Goal: Complete application form

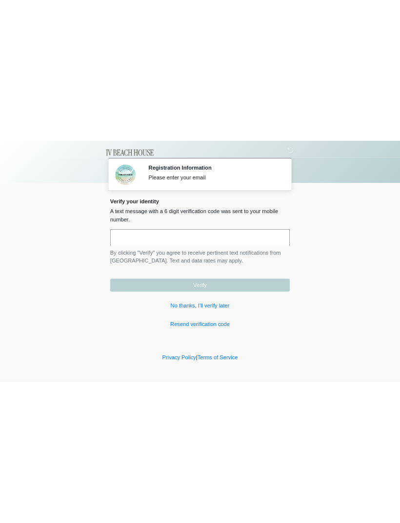
scroll to position [0, 0]
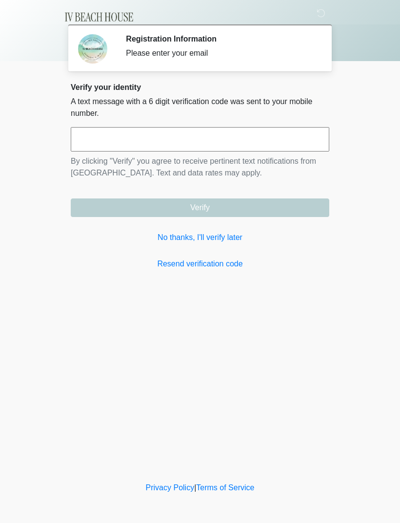
click at [113, 145] on input "text" at bounding box center [200, 139] width 259 height 24
type input "******"
click at [245, 207] on button "Verify" at bounding box center [200, 207] width 259 height 19
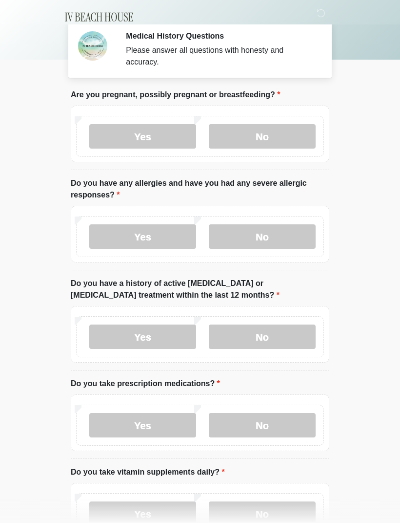
scroll to position [1, 0]
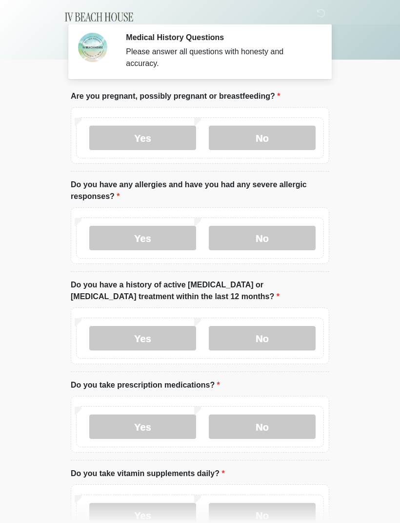
click at [258, 131] on label "No" at bounding box center [262, 138] width 107 height 24
click at [257, 241] on label "No" at bounding box center [262, 238] width 107 height 24
click at [259, 339] on label "No" at bounding box center [262, 338] width 107 height 24
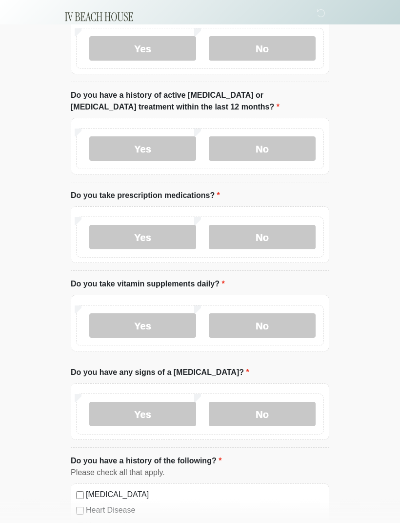
scroll to position [192, 0]
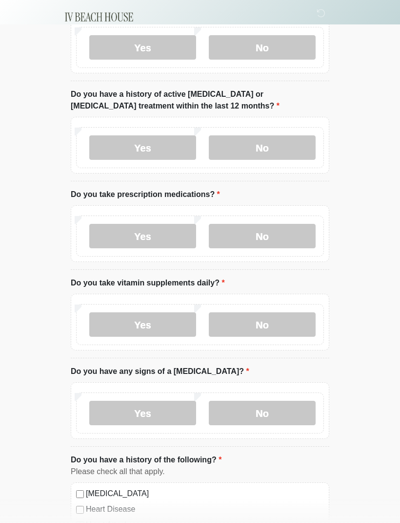
click at [273, 241] on label "No" at bounding box center [262, 236] width 107 height 24
click at [266, 328] on label "No" at bounding box center [262, 324] width 107 height 24
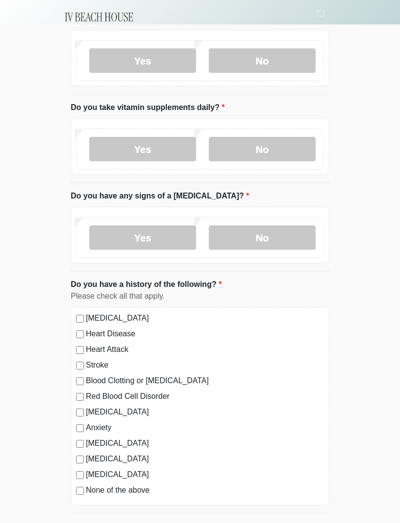
scroll to position [368, 0]
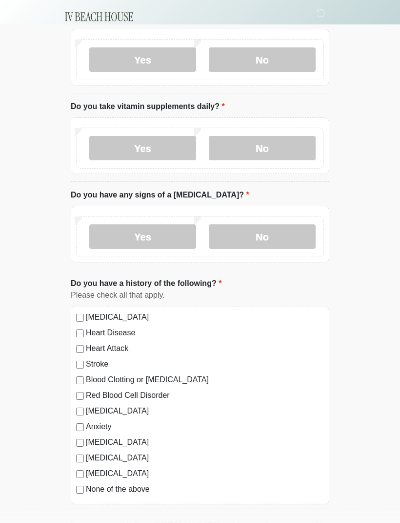
click at [250, 235] on label "No" at bounding box center [262, 237] width 107 height 24
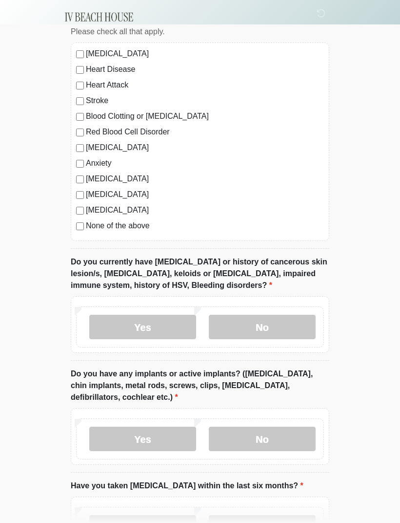
scroll to position [634, 0]
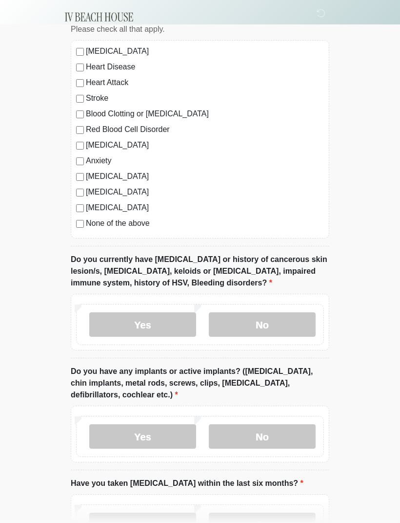
click at [254, 328] on label "No" at bounding box center [262, 324] width 107 height 24
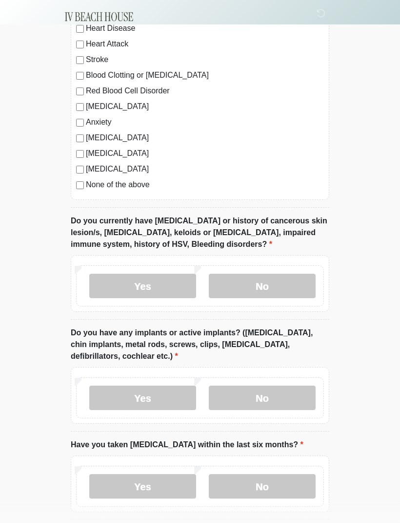
scroll to position [714, 0]
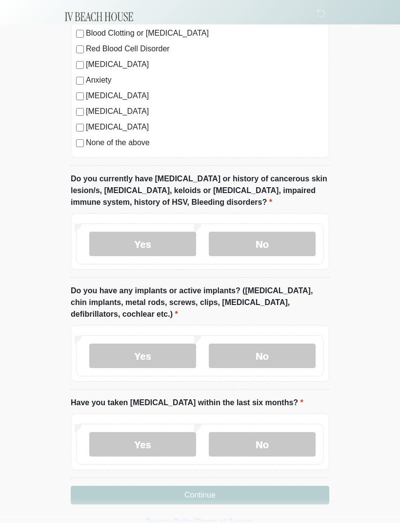
click at [252, 346] on label "No" at bounding box center [262, 356] width 107 height 24
click at [256, 346] on label "No" at bounding box center [262, 444] width 107 height 24
click at [154, 346] on button "Continue" at bounding box center [200, 495] width 259 height 19
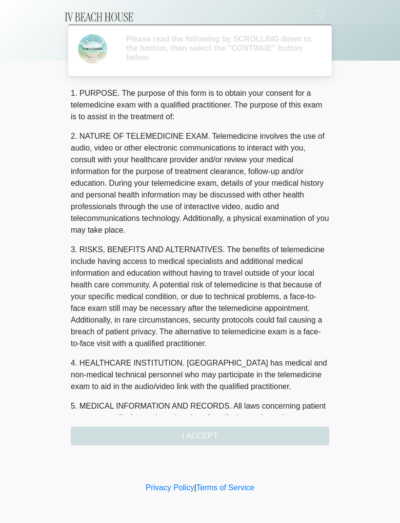
scroll to position [0, 0]
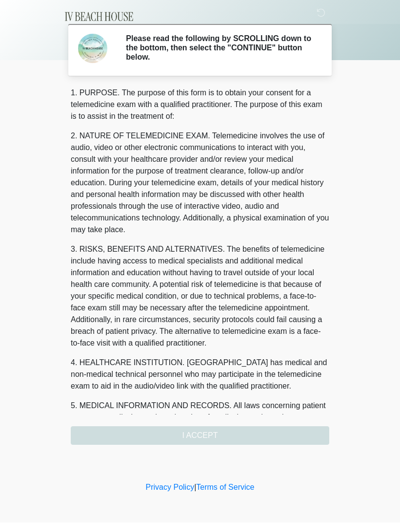
click at [85, 346] on div "1. PURPOSE. The purpose of this form is to obtain your consent for a telemedici…" at bounding box center [200, 265] width 259 height 357
click at [166, 346] on div "1. PURPOSE. The purpose of this form is to obtain your consent for a telemedici…" at bounding box center [200, 265] width 259 height 357
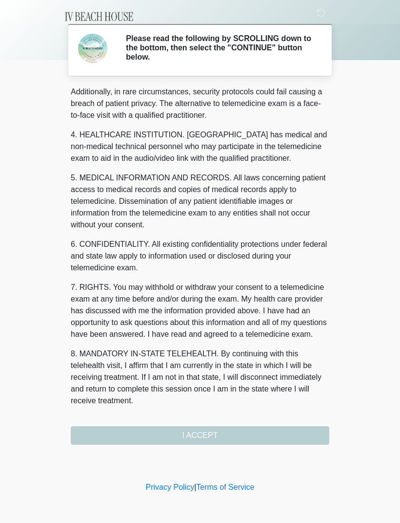
scroll to position [251, 0]
click at [147, 346] on button "I ACCEPT" at bounding box center [200, 435] width 259 height 19
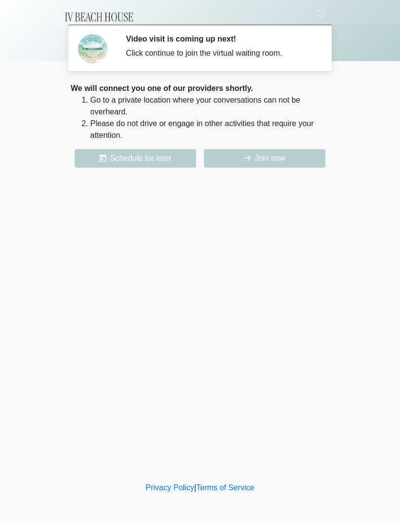
click at [247, 157] on icon at bounding box center [247, 158] width 7 height 8
